Goal: Check status: Check status

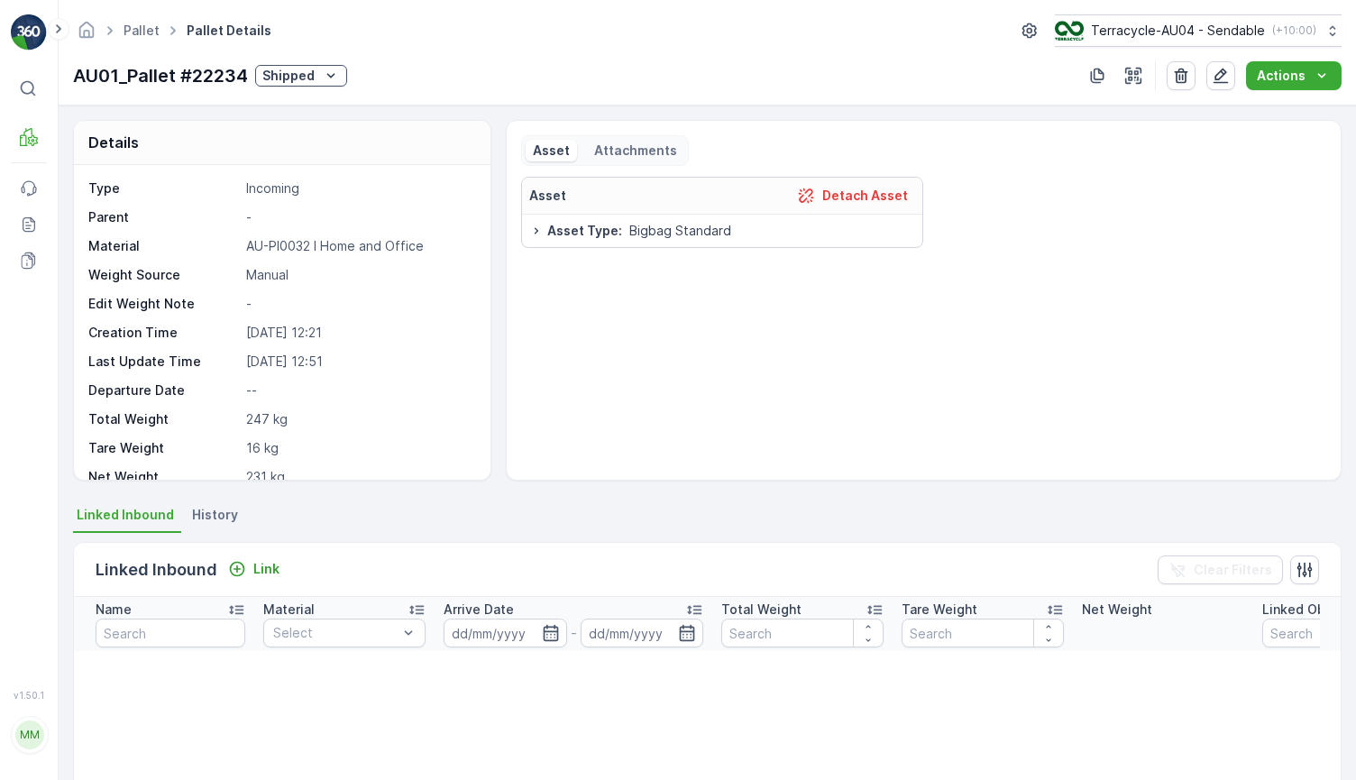
click at [307, 84] on p "Shipped" at bounding box center [288, 76] width 52 height 18
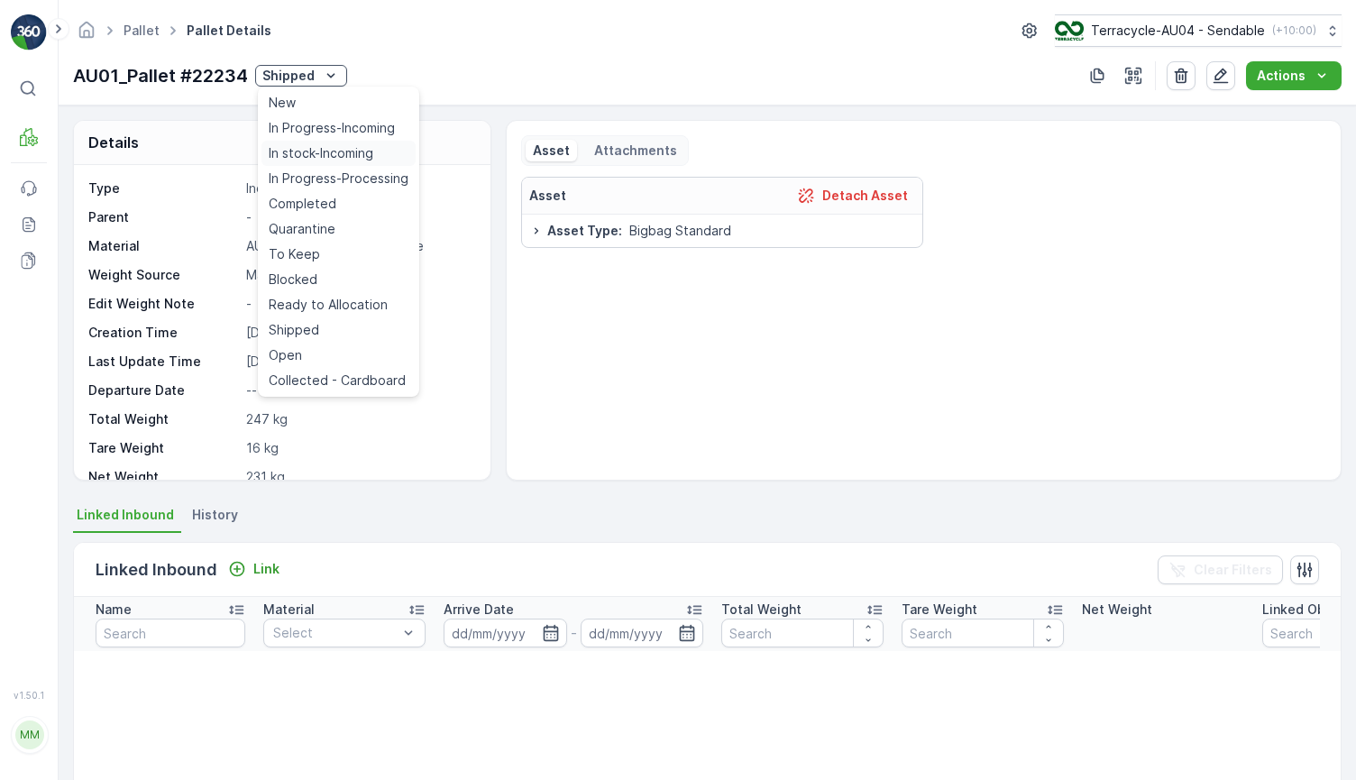
click at [338, 160] on span "In stock-Incoming" at bounding box center [321, 153] width 105 height 18
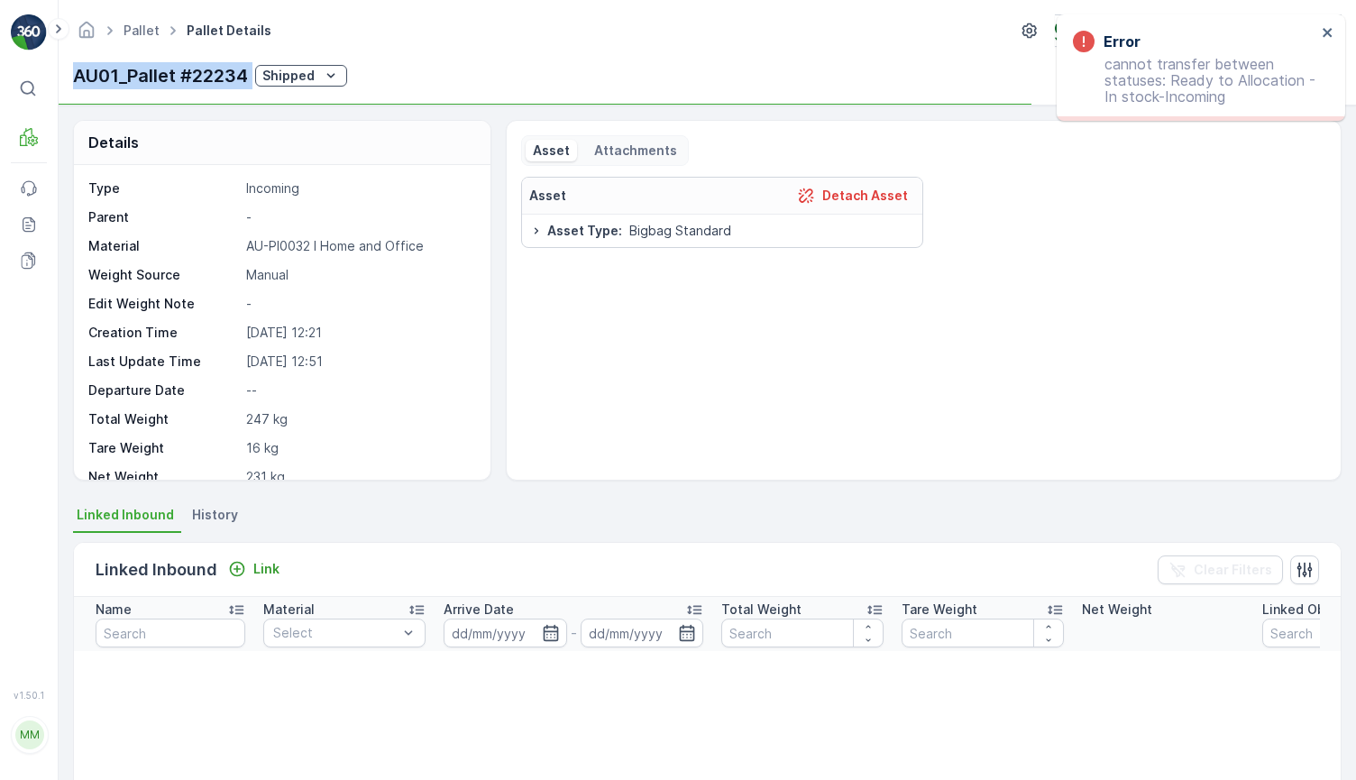
drag, startPoint x: 73, startPoint y: 72, endPoint x: 268, endPoint y: 74, distance: 194.7
click at [268, 74] on div "AU01_Pallet #22234 Shipped" at bounding box center [210, 75] width 274 height 27
copy p "AU01_Pallet #22234"
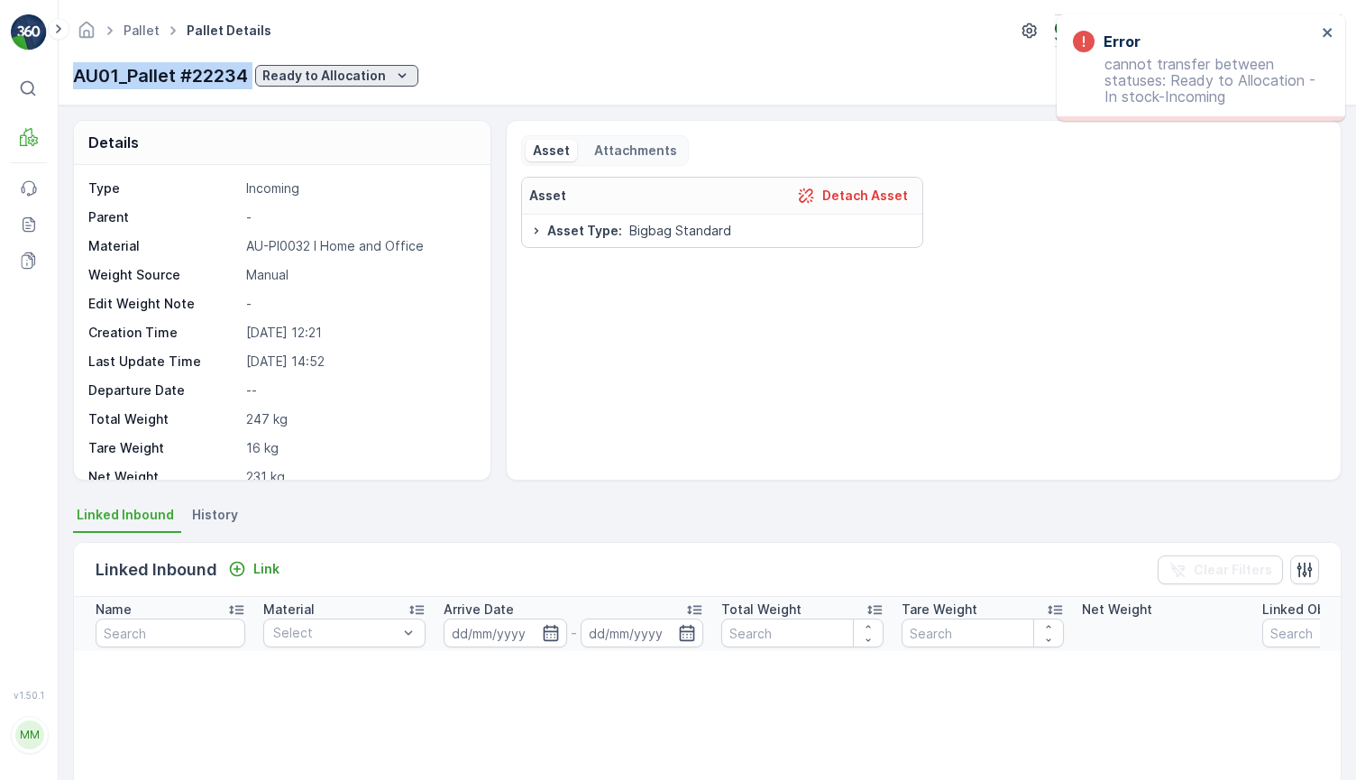
click at [304, 69] on p "Ready to Allocation" at bounding box center [324, 76] width 124 height 18
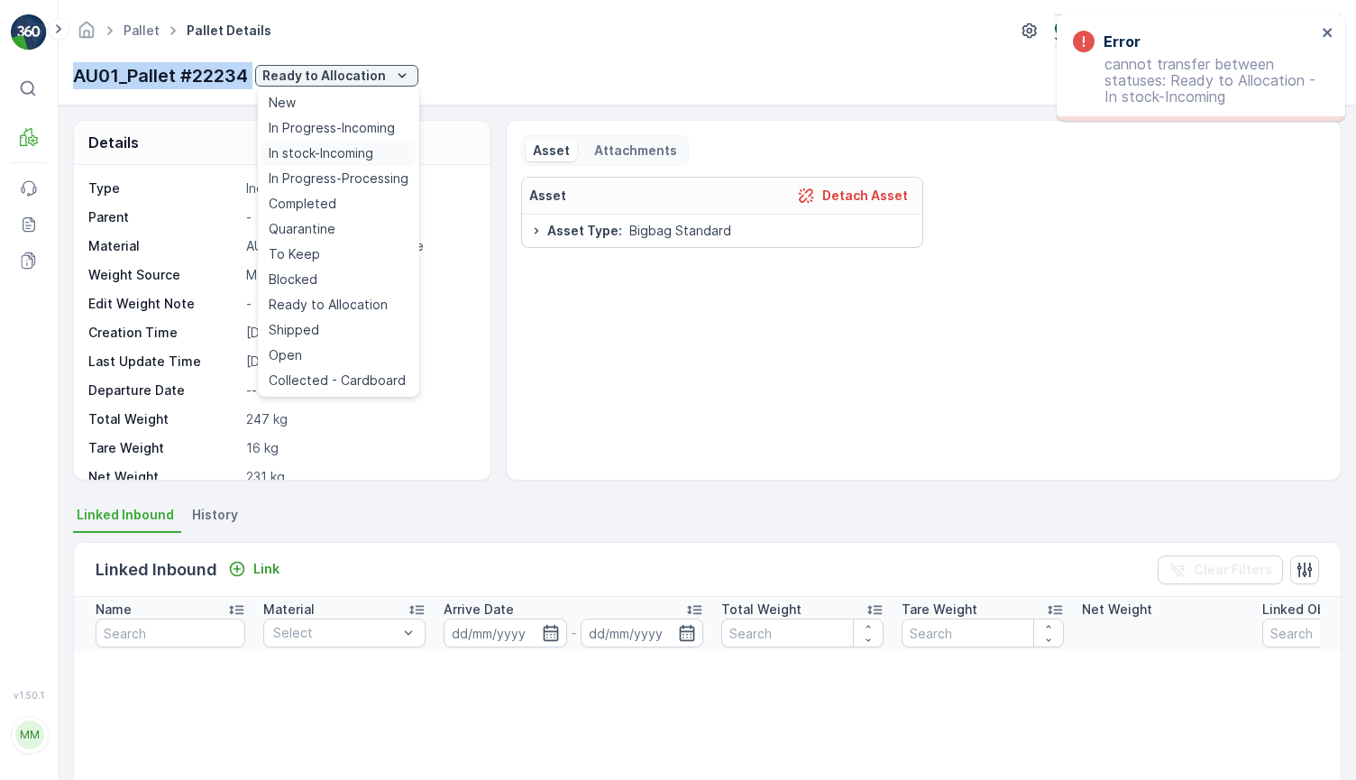
click at [343, 152] on span "In stock-Incoming" at bounding box center [321, 153] width 105 height 18
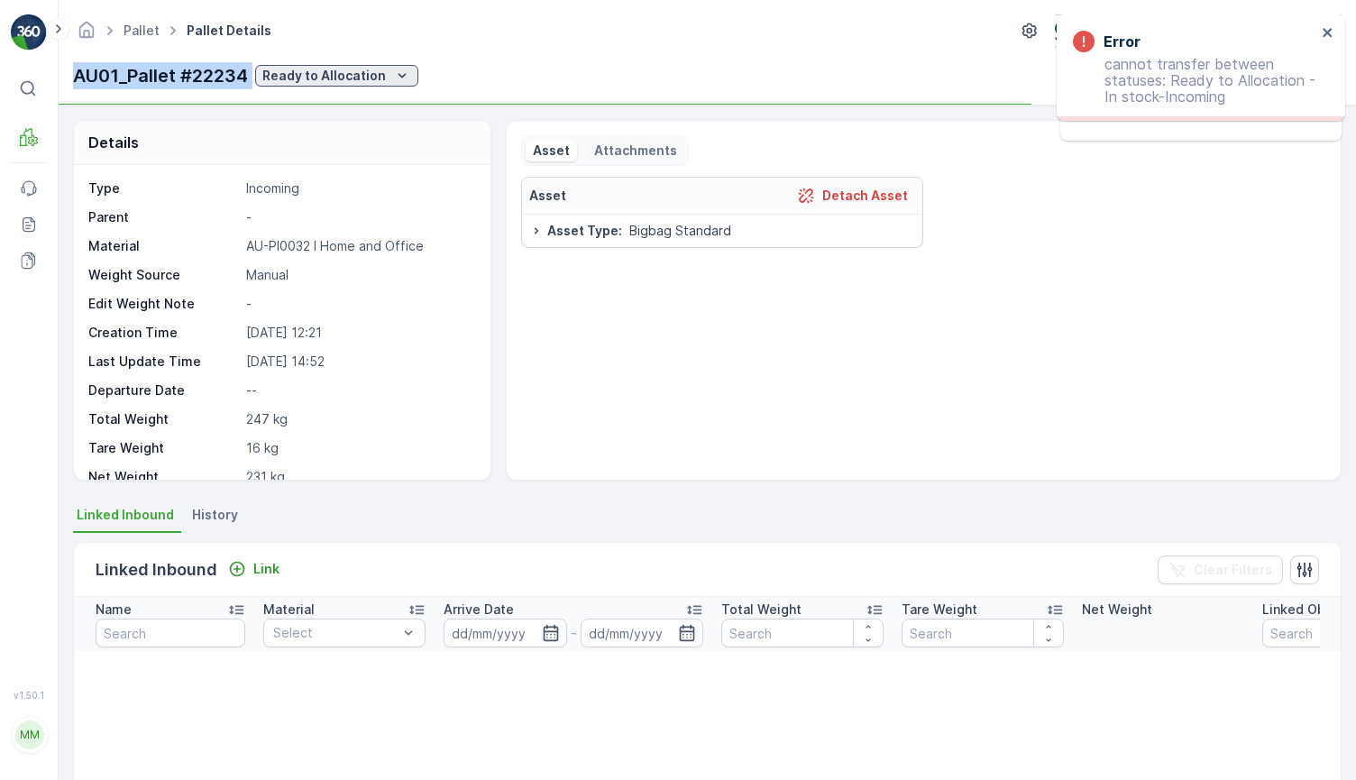
click at [367, 75] on p "Ready to Allocation" at bounding box center [324, 76] width 124 height 18
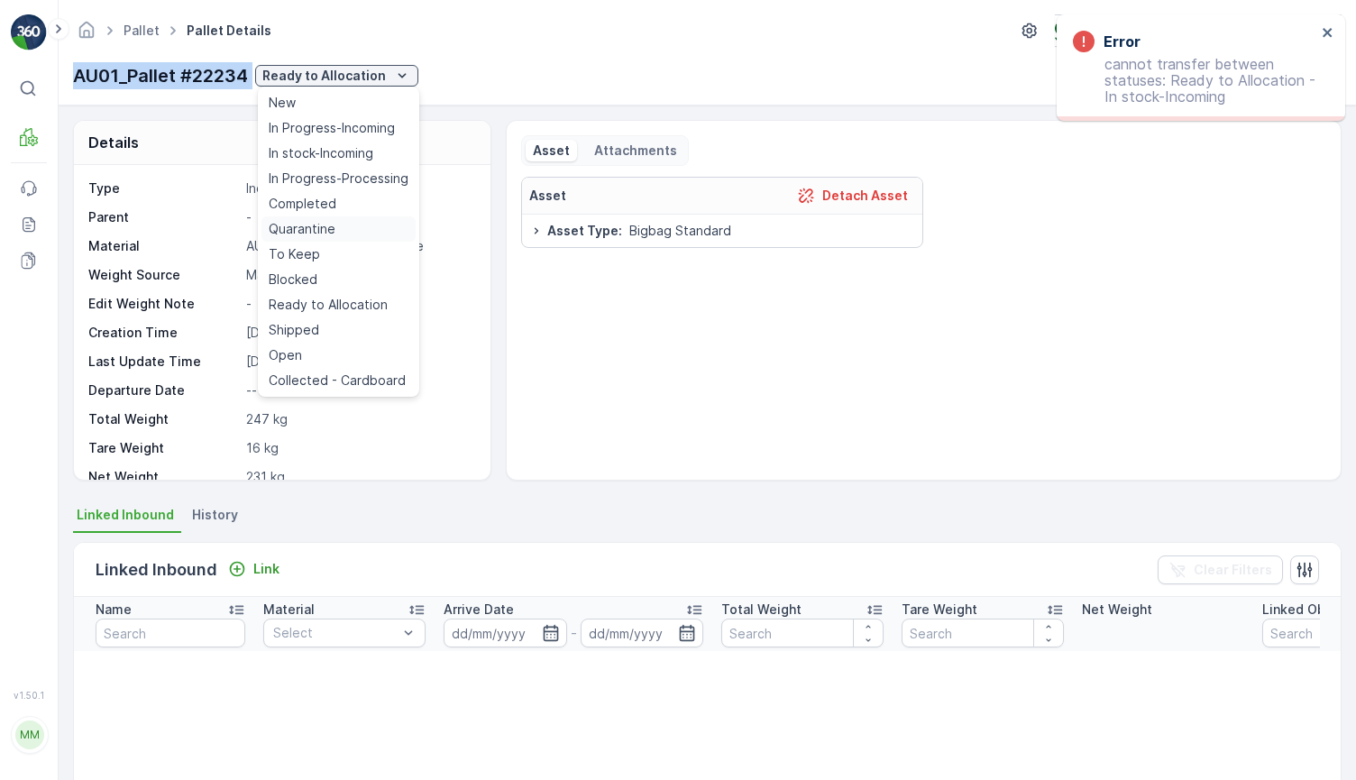
click at [343, 223] on div "Quarantine" at bounding box center [338, 228] width 154 height 25
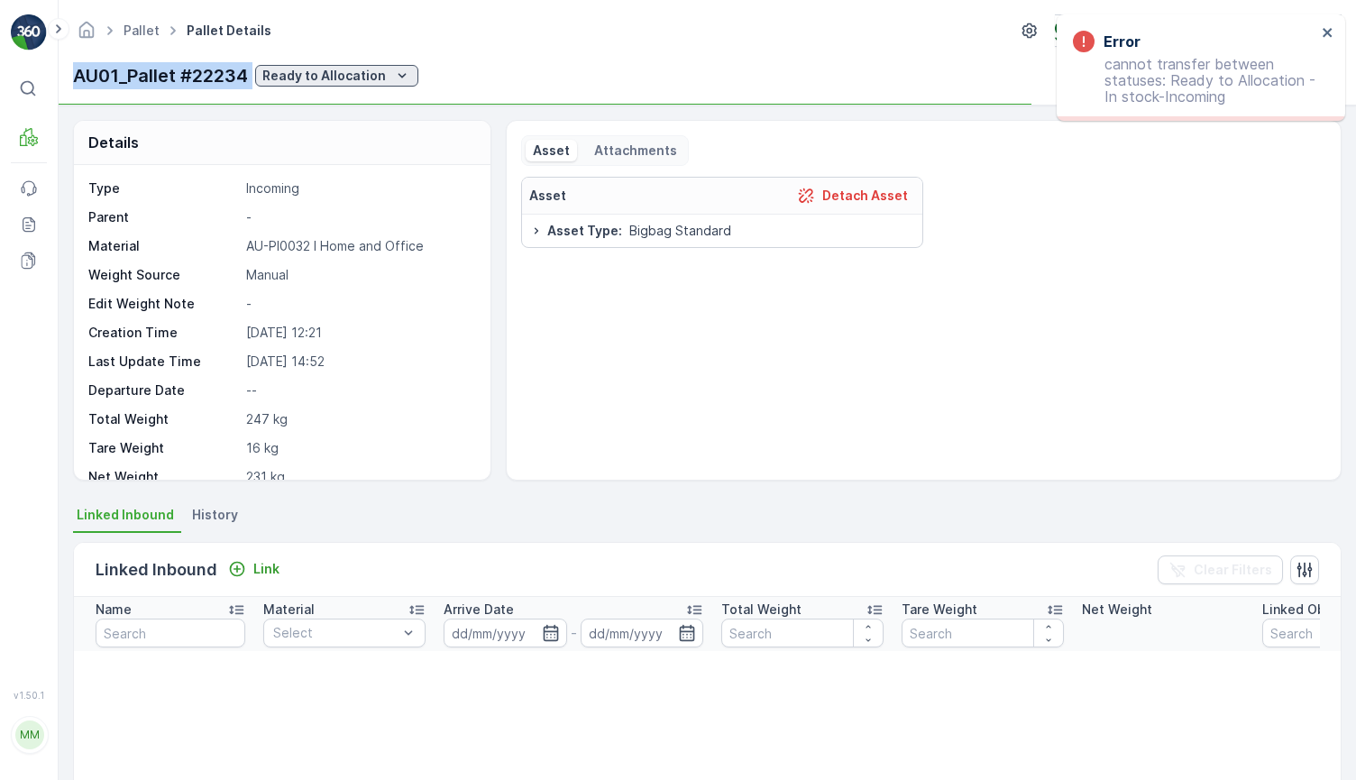
click at [341, 76] on p "Ready to Allocation" at bounding box center [324, 76] width 124 height 18
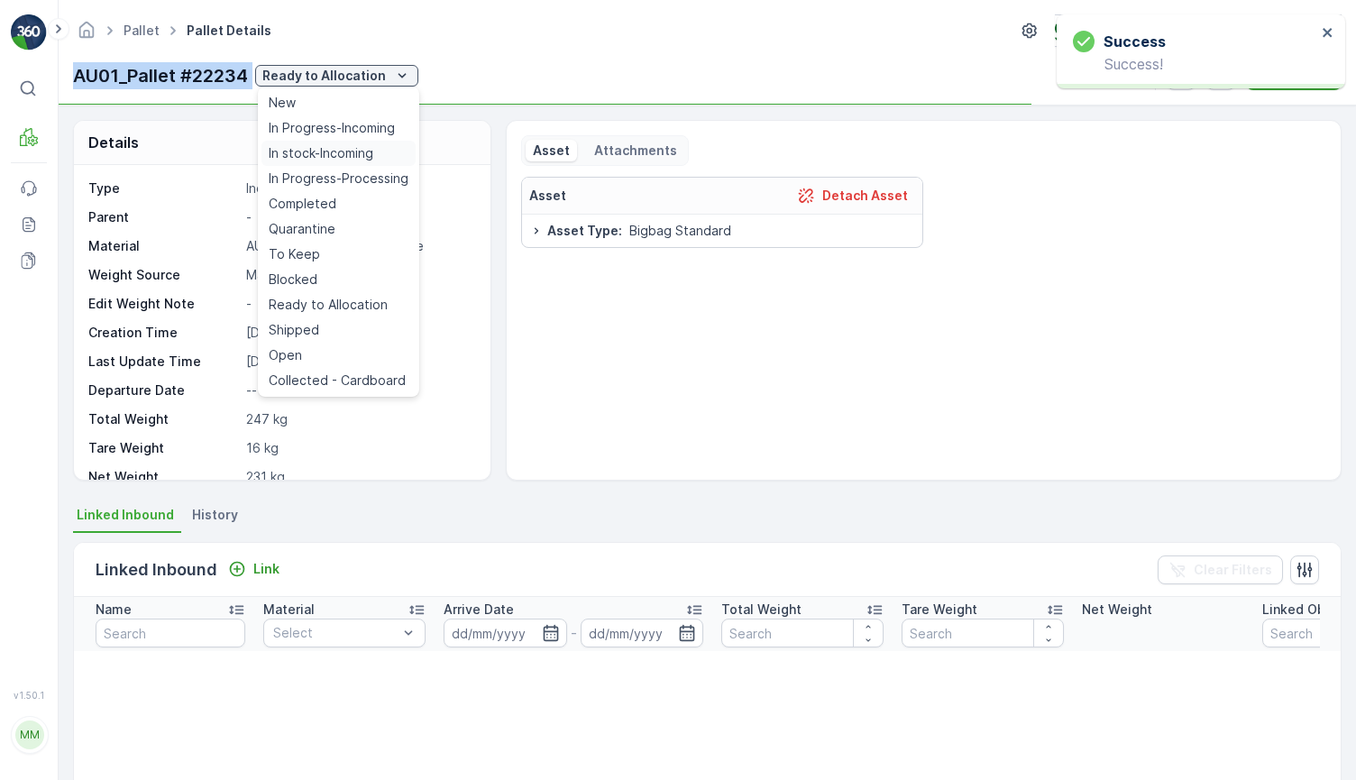
click at [351, 152] on span "In stock-Incoming" at bounding box center [321, 153] width 105 height 18
